Goal: Transaction & Acquisition: Purchase product/service

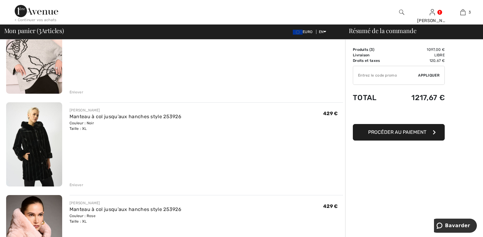
scroll to position [82, 0]
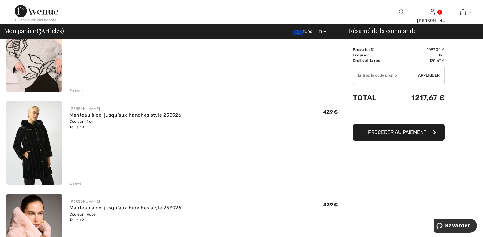
click at [74, 182] on div "Enlever" at bounding box center [77, 184] width 14 height 6
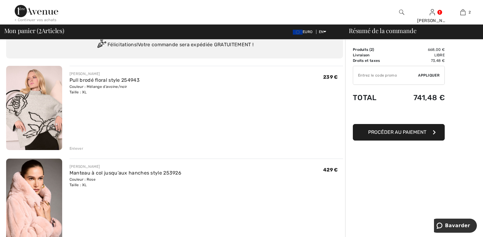
scroll to position [31, 0]
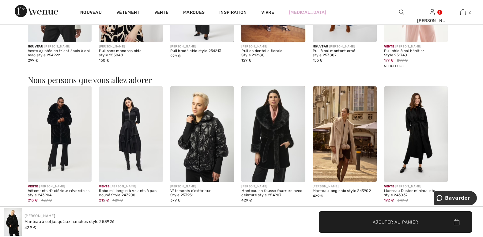
scroll to position [490, 0]
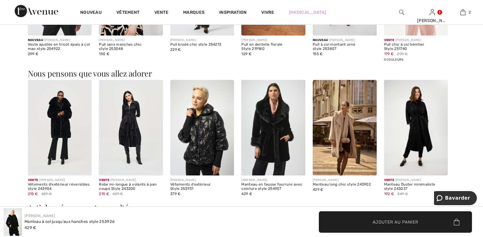
click at [57, 135] on img at bounding box center [60, 128] width 64 height 96
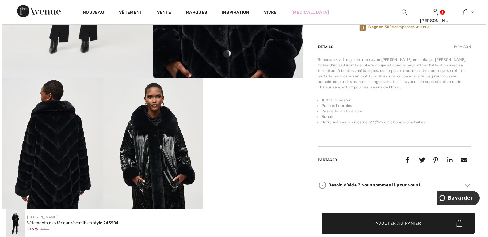
scroll to position [184, 0]
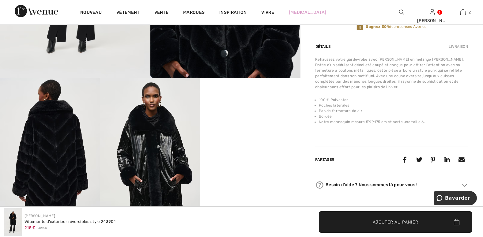
click at [173, 162] on img at bounding box center [150, 153] width 100 height 150
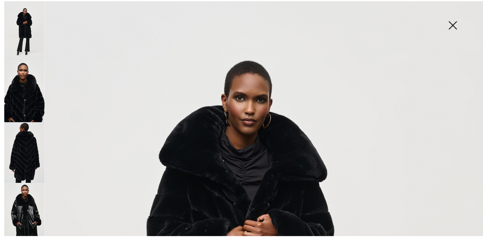
scroll to position [31, 0]
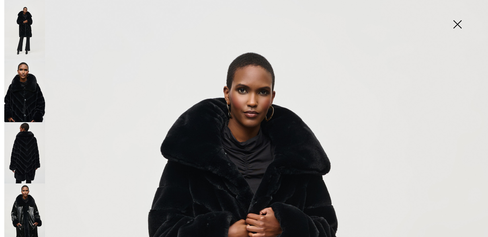
click at [32, 92] on img at bounding box center [24, 91] width 41 height 61
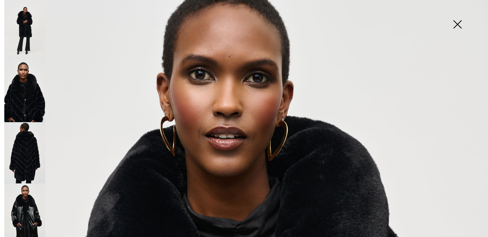
click at [459, 24] on img at bounding box center [457, 25] width 31 height 32
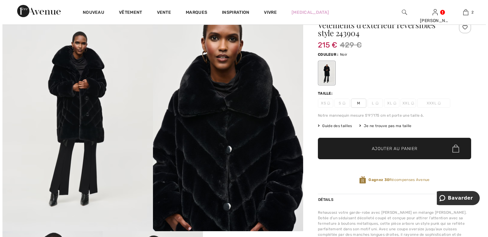
scroll to position [21, 0]
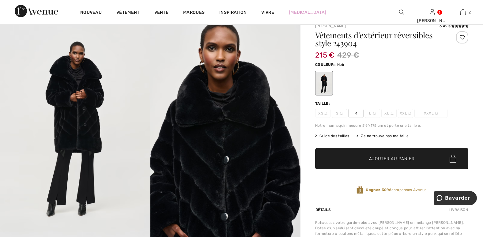
click at [80, 127] on img at bounding box center [75, 129] width 150 height 226
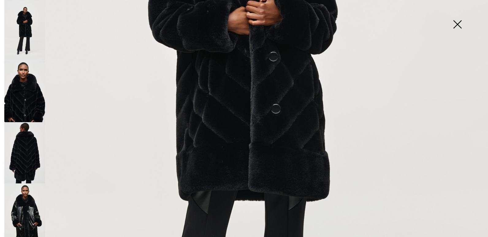
scroll to position [255, 0]
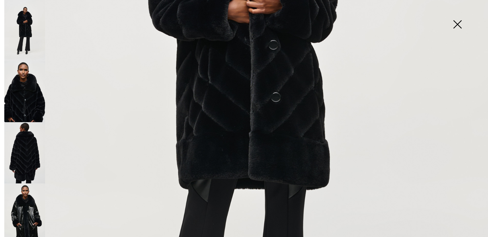
click at [22, 198] on img at bounding box center [24, 214] width 41 height 61
